Goal: Task Accomplishment & Management: Use online tool/utility

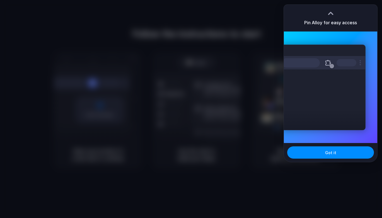
click at [340, 15] on div "Pin Alloy for easy access" at bounding box center [330, 18] width 93 height 27
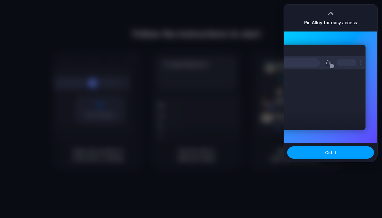
click at [331, 154] on span "Got it" at bounding box center [330, 153] width 11 height 6
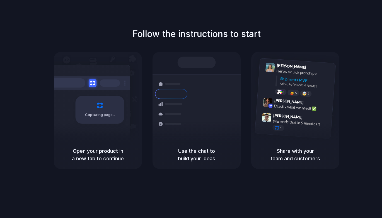
click at [331, 154] on h5 "Share with your team and customers" at bounding box center [295, 154] width 75 height 15
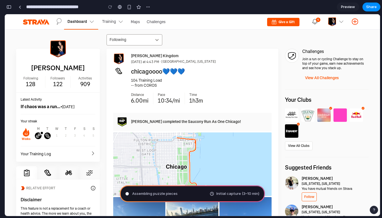
click at [147, 193] on span "Assembling puzzle pieces" at bounding box center [154, 194] width 45 height 6
type input "**********"
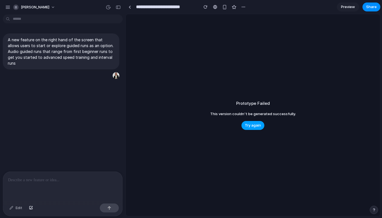
click at [254, 127] on span "Try again" at bounding box center [253, 126] width 16 height 6
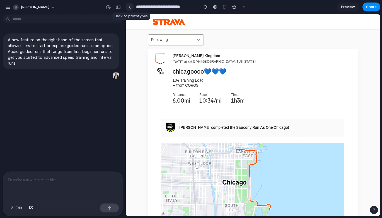
click at [128, 8] on div at bounding box center [129, 7] width 3 height 3
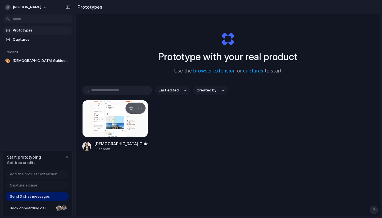
click at [117, 118] on div at bounding box center [115, 118] width 66 height 37
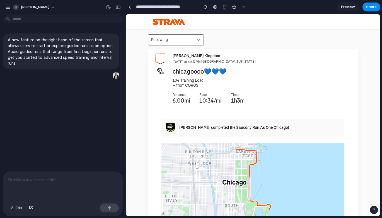
click at [184, 42] on div at bounding box center [171, 40] width 40 height 6
click at [200, 38] on icon at bounding box center [199, 40] width 6 height 6
click at [197, 39] on icon at bounding box center [198, 40] width 3 height 2
click at [348, 6] on span "Preview" at bounding box center [348, 7] width 14 height 6
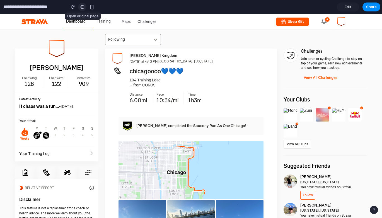
click at [83, 6] on div at bounding box center [82, 7] width 4 height 4
click at [14, 10] on input "**********" at bounding box center [33, 7] width 62 height 10
click at [79, 9] on div at bounding box center [82, 7] width 8 height 8
click at [91, 9] on div "button" at bounding box center [91, 7] width 5 height 5
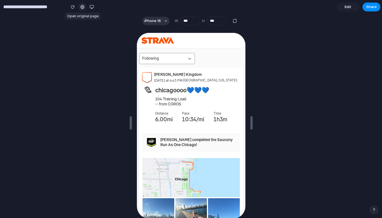
click at [82, 7] on div at bounding box center [82, 7] width 4 height 4
click at [92, 6] on div "button" at bounding box center [91, 7] width 4 height 4
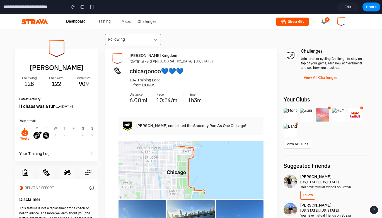
click at [355, 8] on link "Edit" at bounding box center [347, 7] width 22 height 9
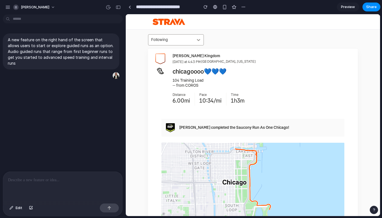
click at [354, 7] on span "Preview" at bounding box center [348, 7] width 14 height 6
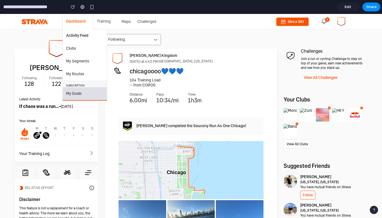
click at [87, 93] on link "My Goals" at bounding box center [85, 93] width 44 height 13
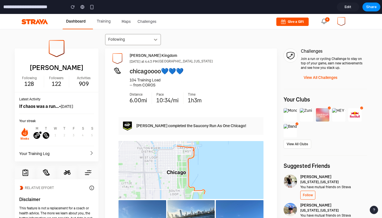
click at [351, 7] on link "Edit" at bounding box center [347, 7] width 22 height 9
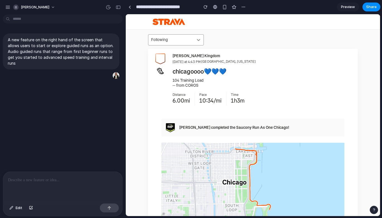
click at [351, 7] on span "Preview" at bounding box center [348, 7] width 14 height 6
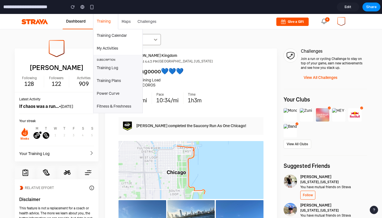
click at [103, 23] on link "Training" at bounding box center [102, 21] width 19 height 15
click at [118, 84] on link "Training Plans" at bounding box center [117, 80] width 49 height 13
click at [112, 78] on link "Training Plans" at bounding box center [117, 80] width 49 height 13
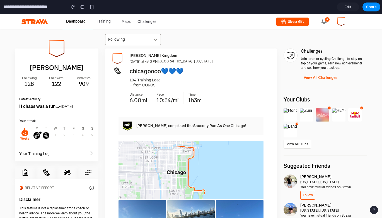
scroll to position [9, 0]
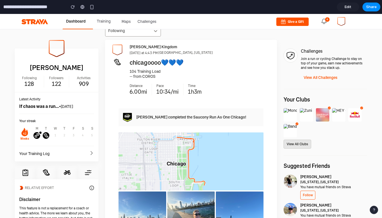
click at [300, 144] on link "View All Clubs" at bounding box center [297, 144] width 28 height 9
